Goal: Transaction & Acquisition: Download file/media

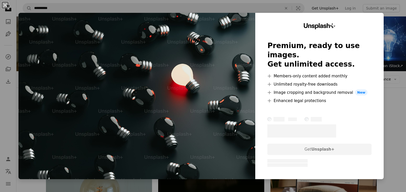
scroll to position [652, 0]
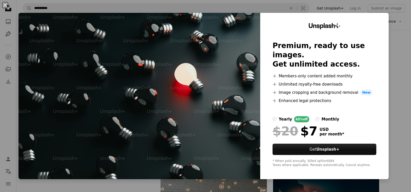
click at [392, 40] on div "An X shape Unsplash+ Premium, ready to use images. Get unlimited access. A plus…" at bounding box center [205, 96] width 411 height 192
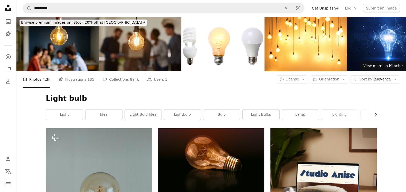
click at [11, 9] on icon at bounding box center [8, 8] width 6 height 6
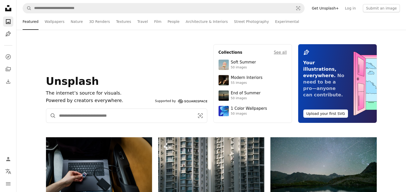
click at [82, 114] on input "Find visuals sitewide" at bounding box center [125, 116] width 138 height 14
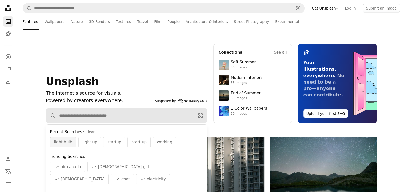
click at [56, 145] on div "light bulb" at bounding box center [63, 142] width 26 height 10
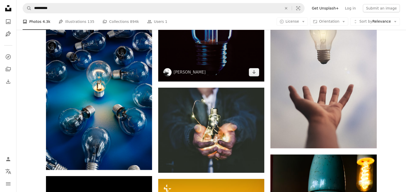
scroll to position [287, 0]
